Goal: Information Seeking & Learning: Learn about a topic

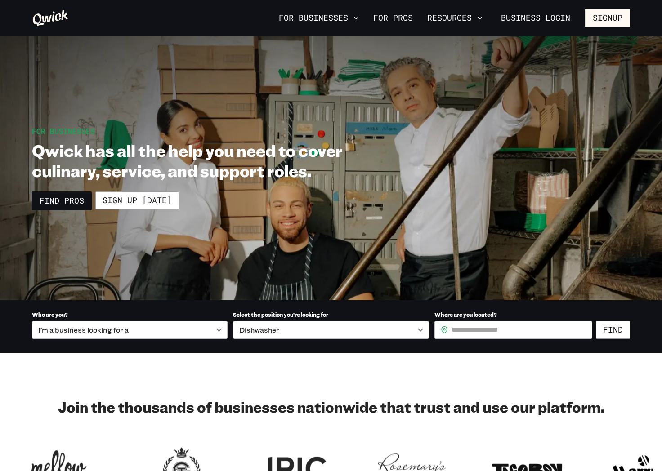
click at [54, 18] on icon at bounding box center [50, 18] width 37 height 18
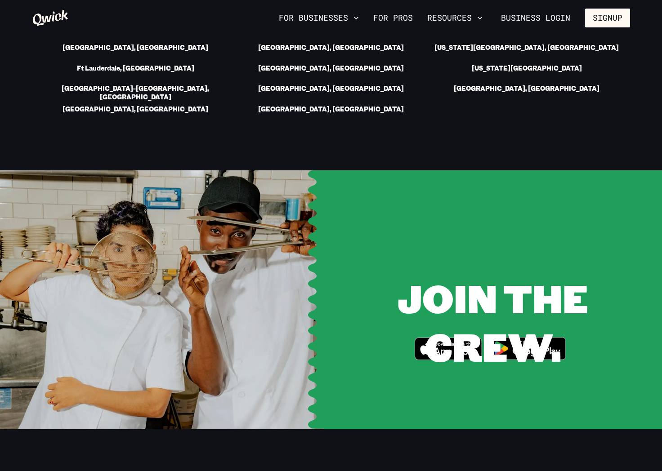
scroll to position [1768, 0]
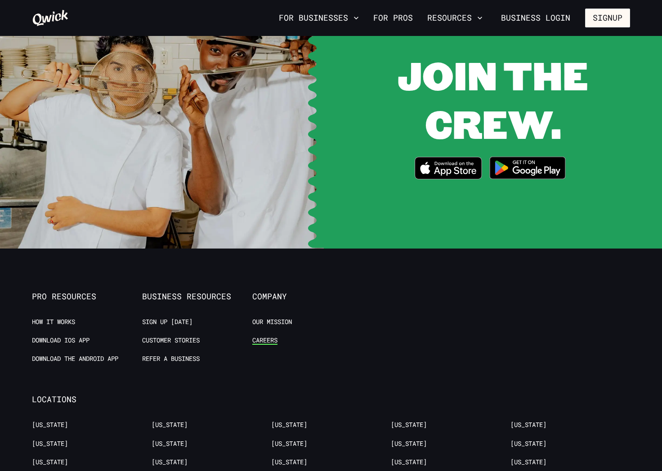
click at [263, 336] on link "Careers" at bounding box center [264, 340] width 25 height 9
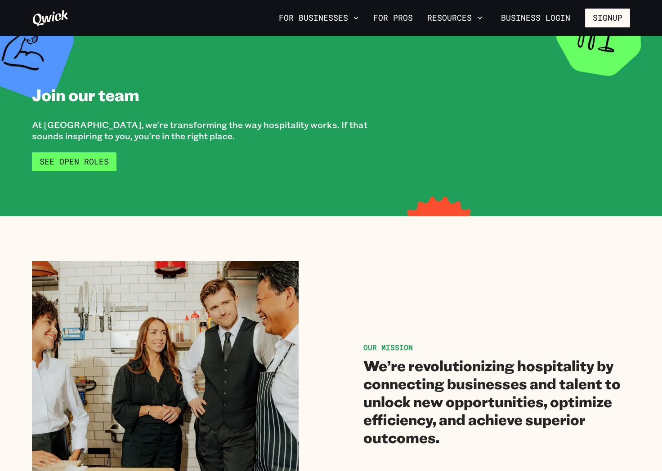
click at [88, 164] on link "See Open Roles" at bounding box center [74, 161] width 85 height 19
